Goal: Task Accomplishment & Management: Use online tool/utility

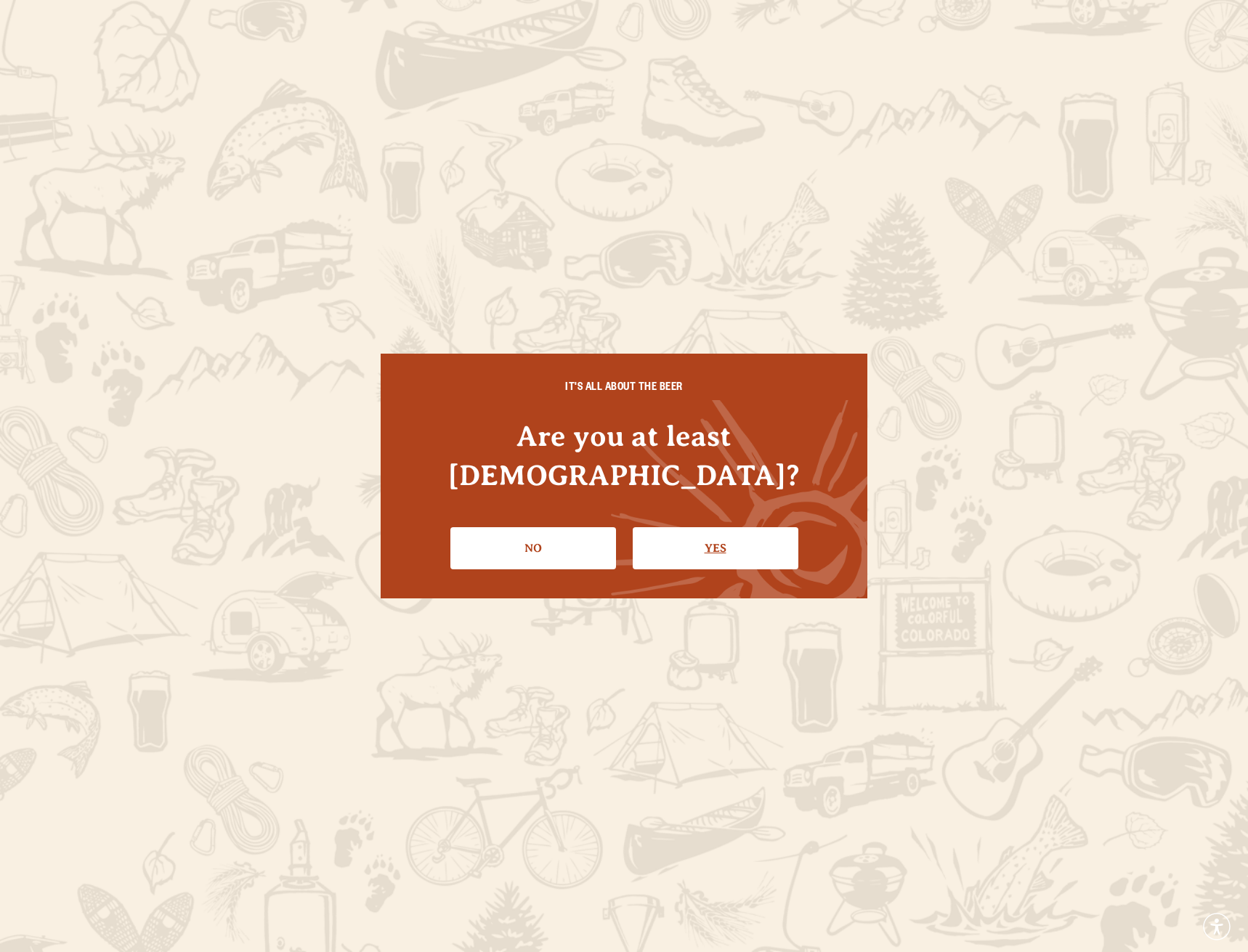
click at [678, 531] on link "Yes" at bounding box center [715, 548] width 166 height 42
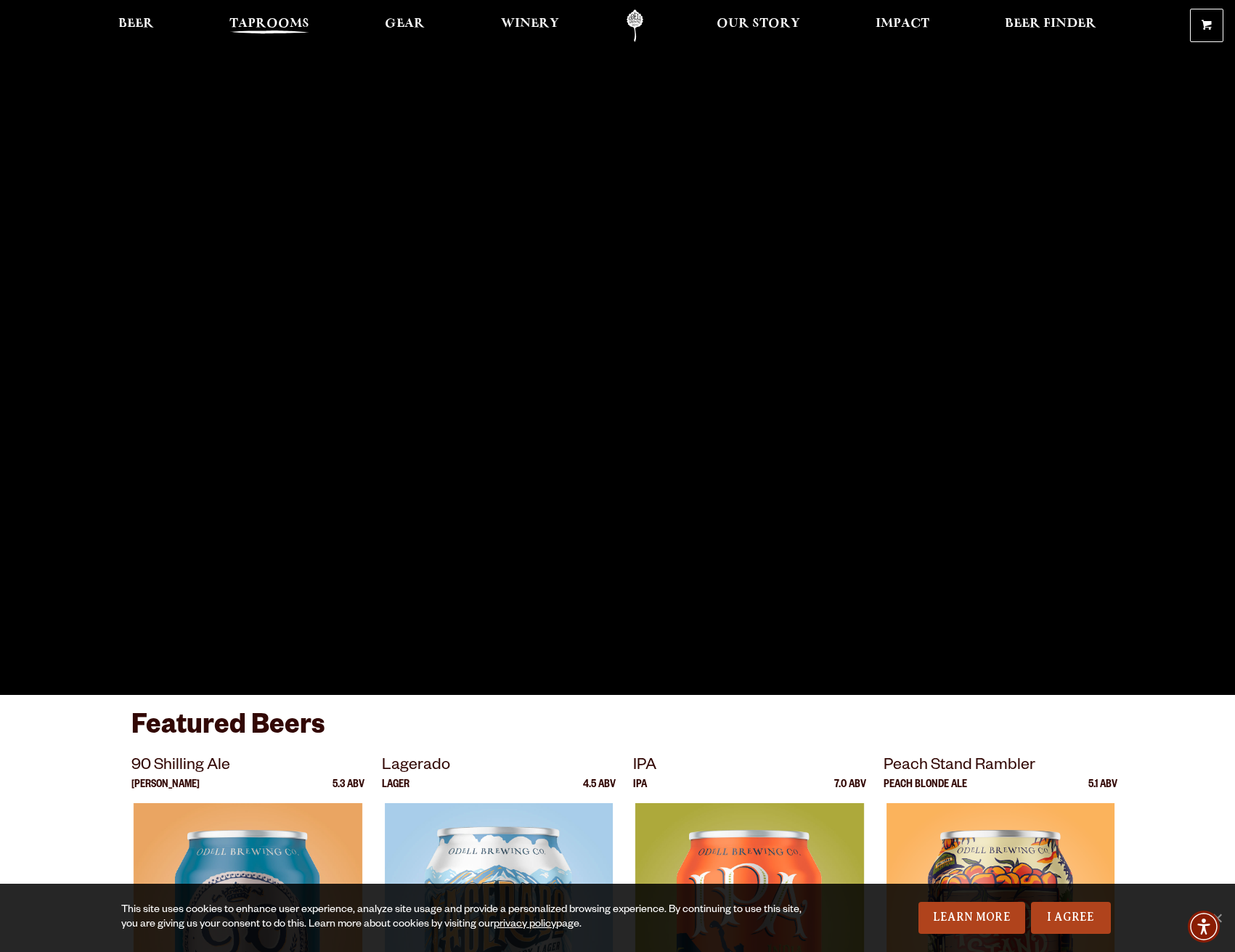
click at [277, 26] on span "Taprooms" at bounding box center [270, 24] width 80 height 12
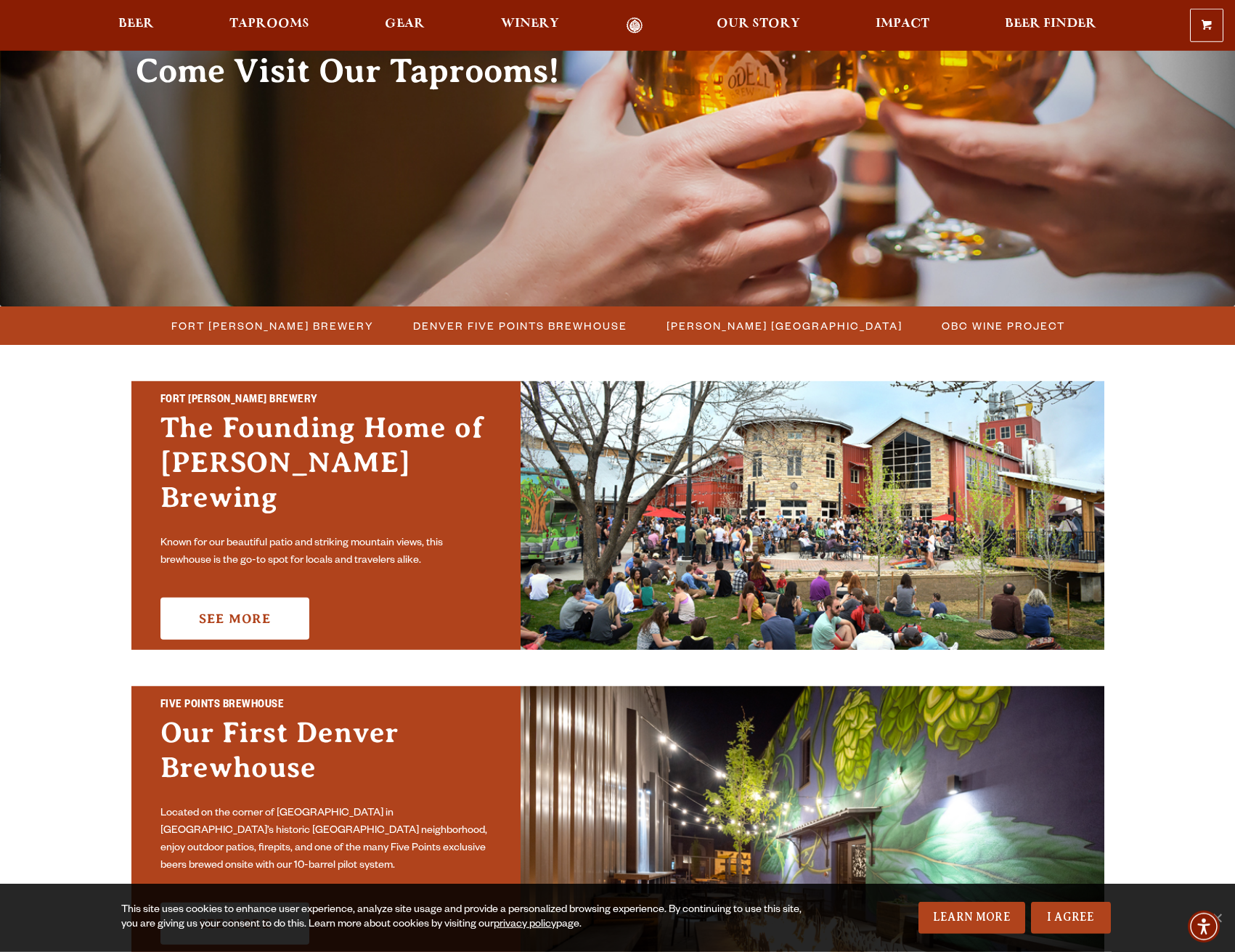
scroll to position [222, 0]
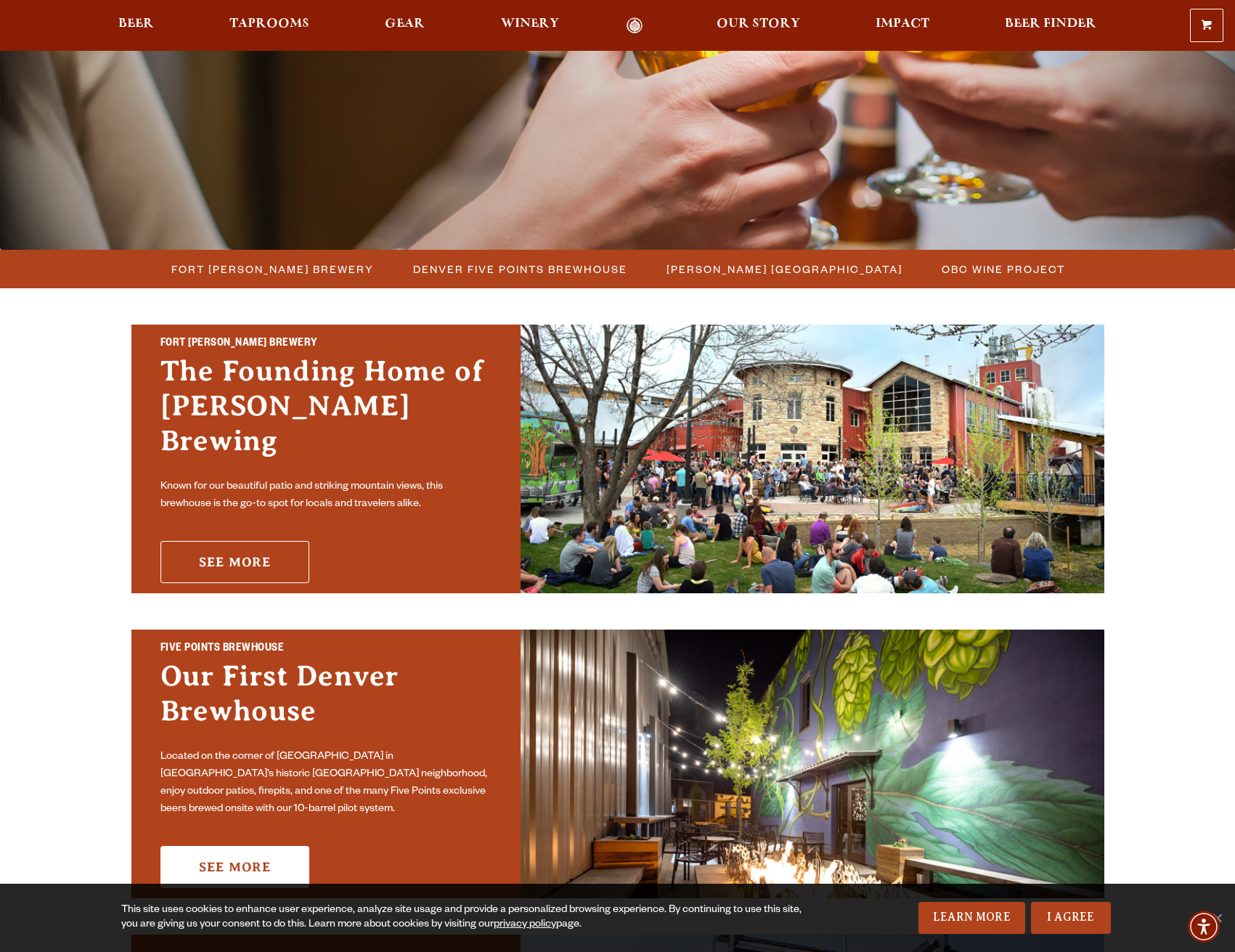
click at [228, 541] on link "See More" at bounding box center [235, 562] width 149 height 42
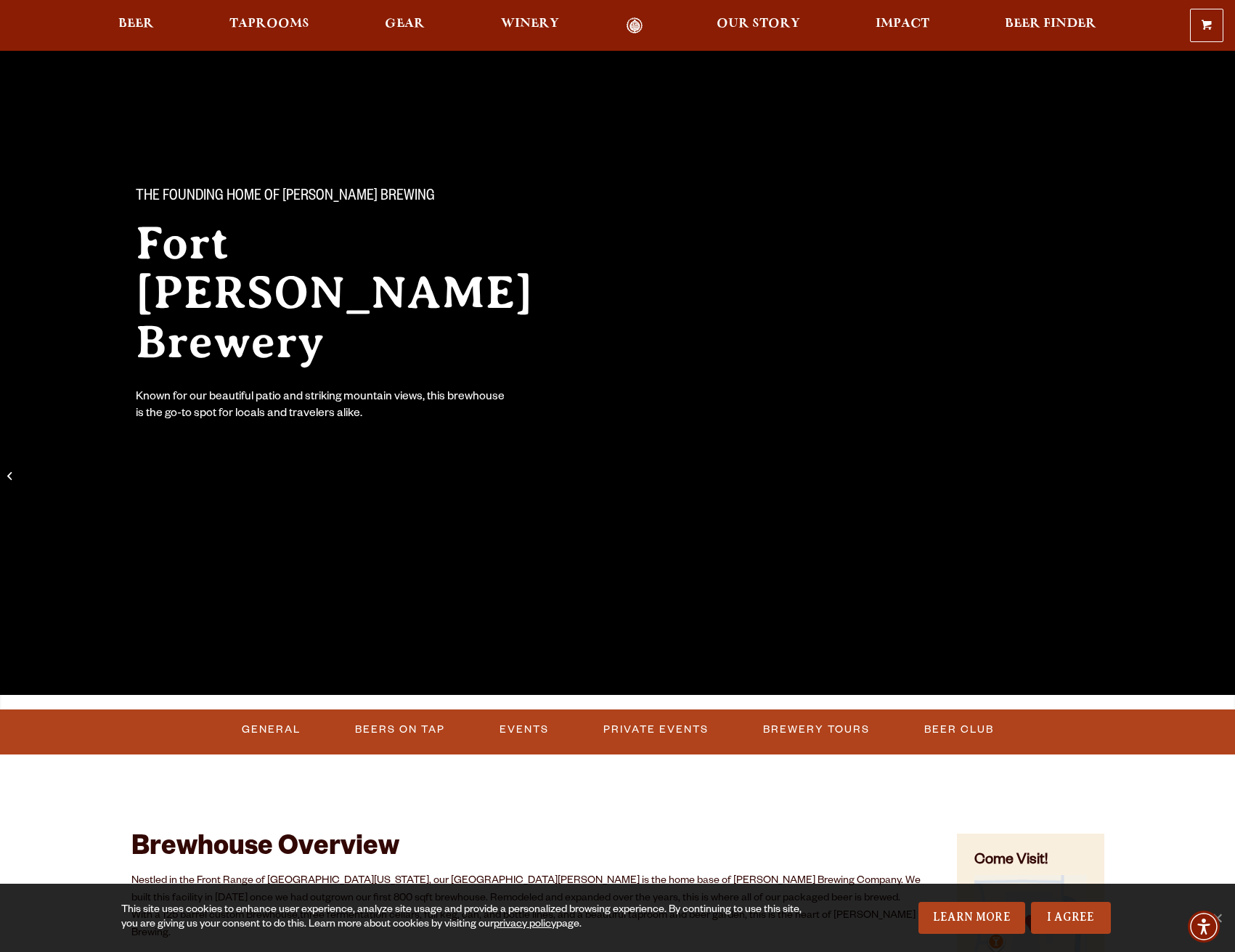
scroll to position [222, 0]
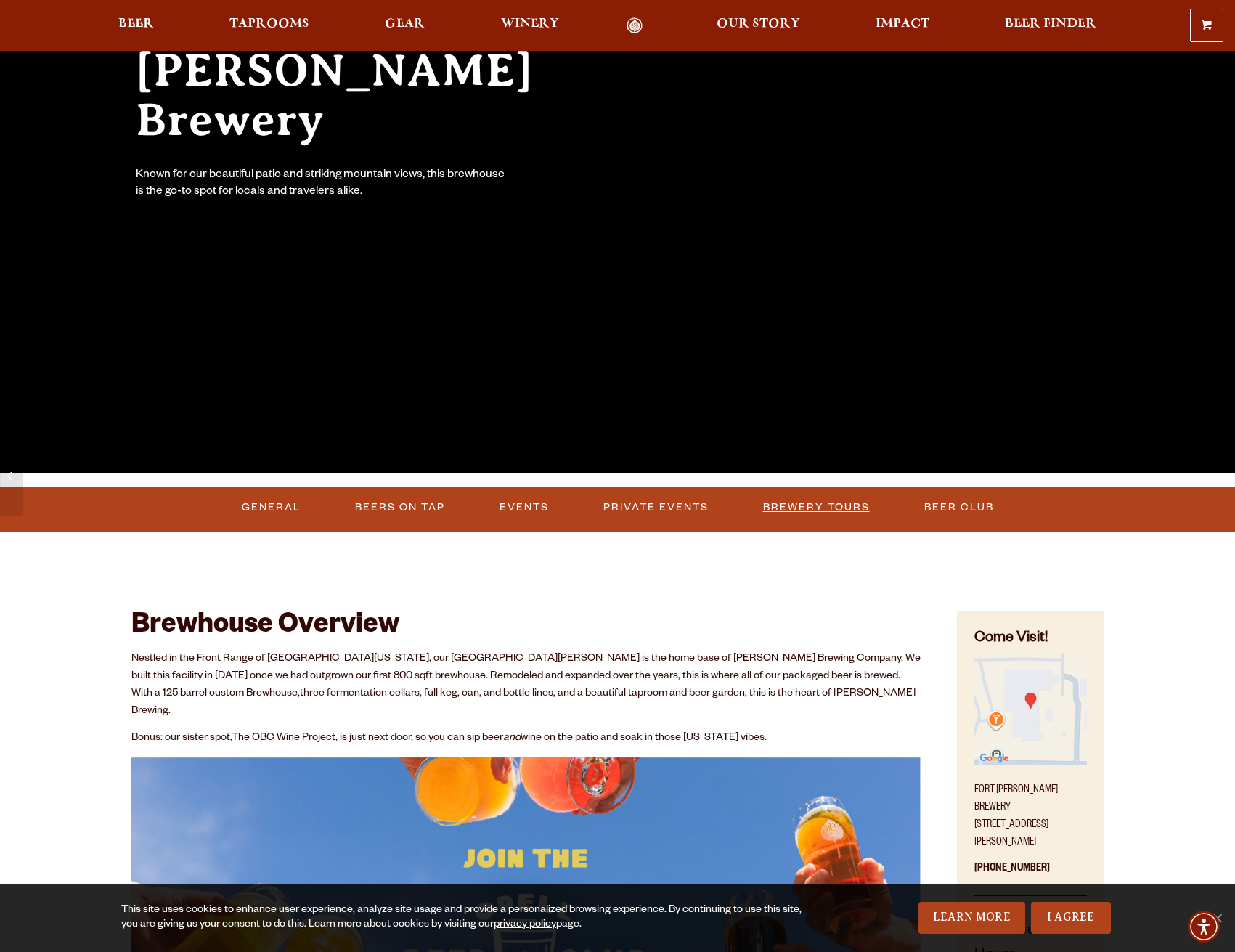
click at [817, 503] on link "Brewery Tours" at bounding box center [816, 507] width 118 height 33
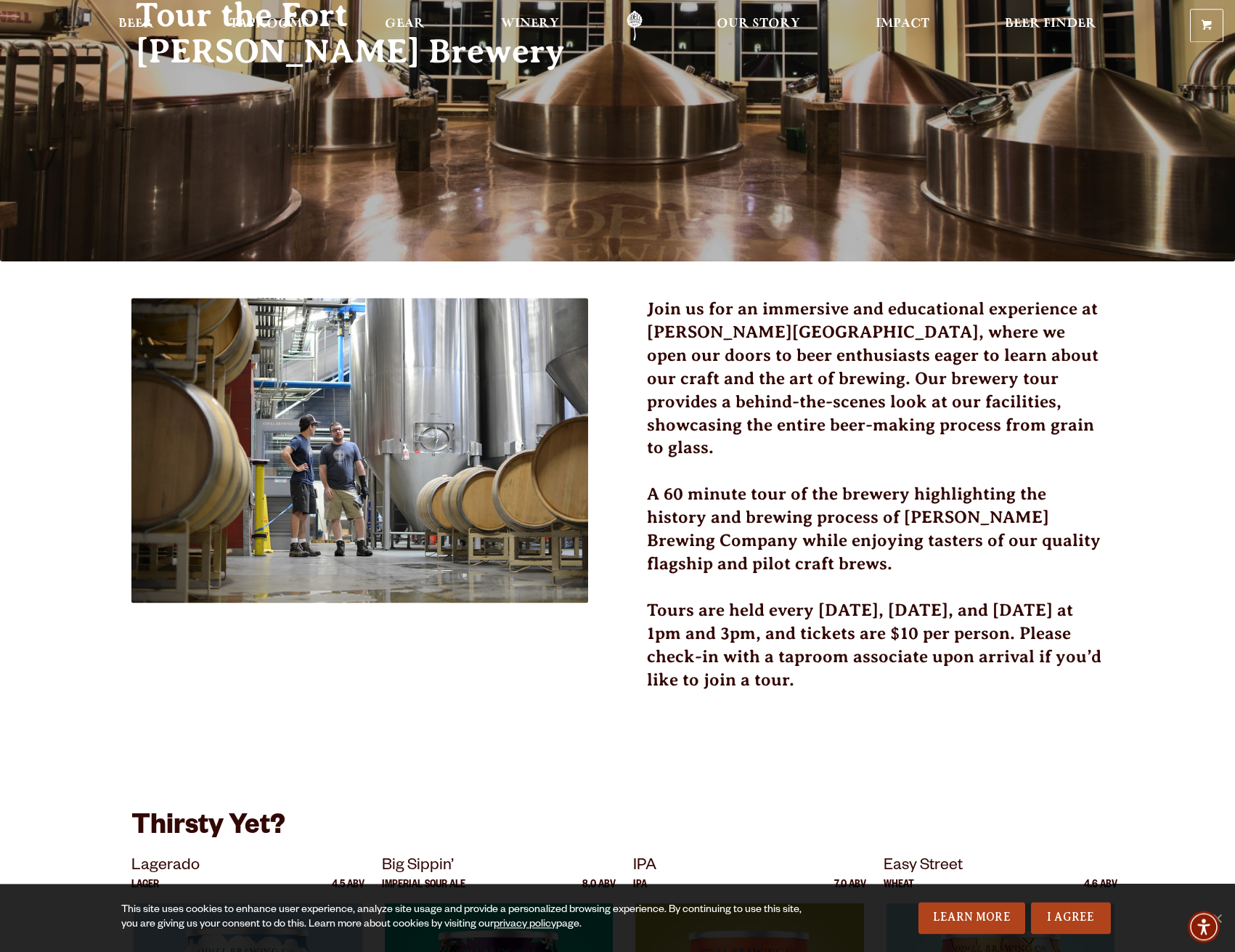
scroll to position [296, 0]
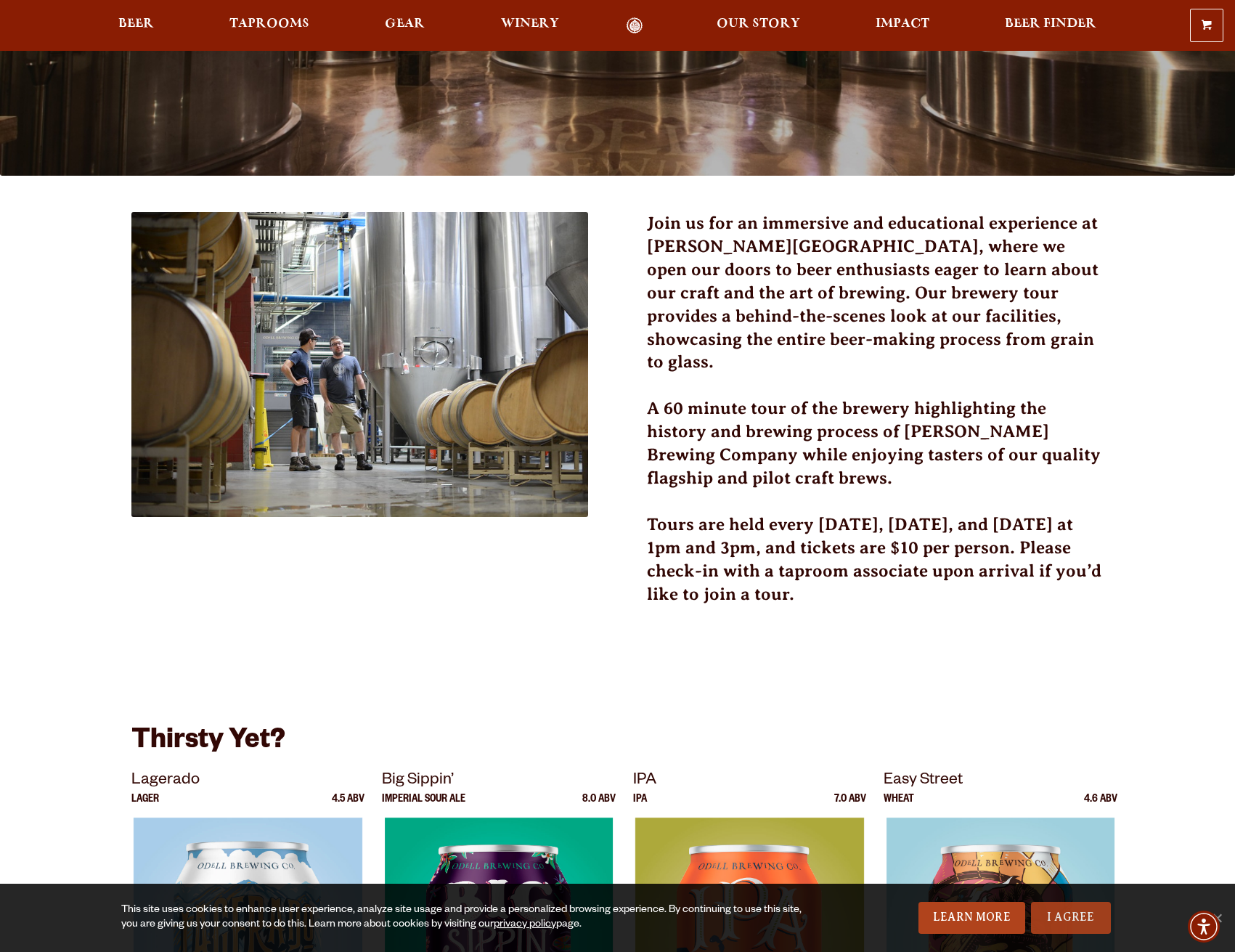
click at [1064, 908] on link "I Agree" at bounding box center [1071, 918] width 80 height 32
